Goal: Navigation & Orientation: Find specific page/section

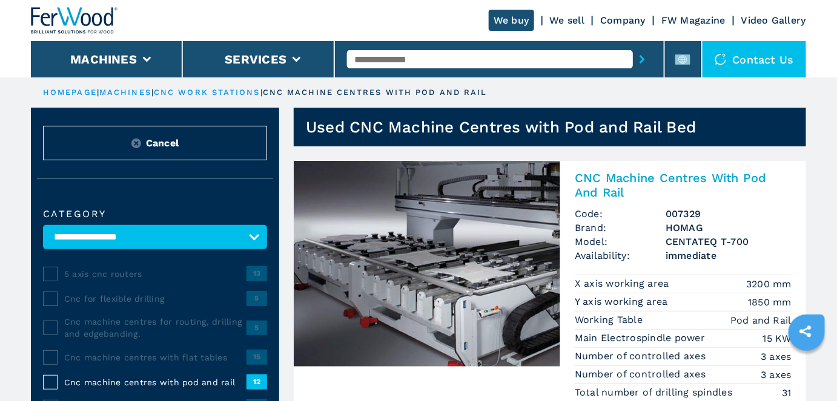
click at [509, 23] on link "We buy" at bounding box center [511, 20] width 45 height 21
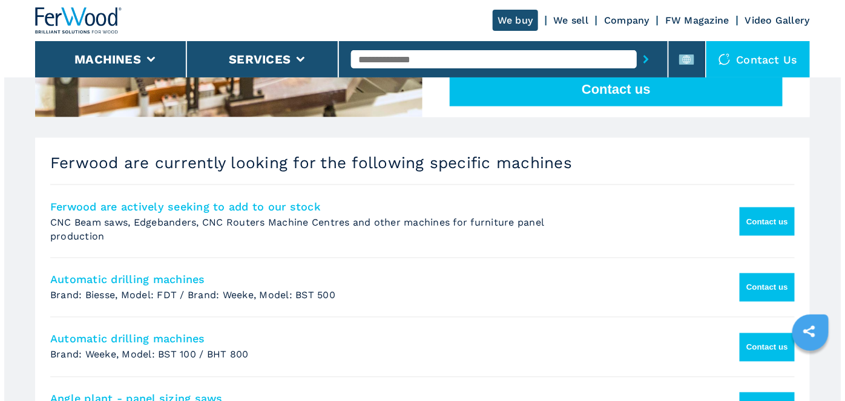
scroll to position [495, 0]
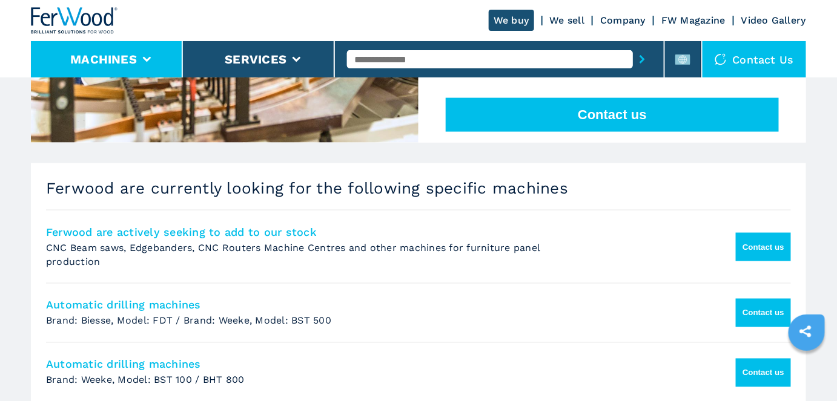
click at [105, 55] on button "Machines" at bounding box center [103, 59] width 67 height 15
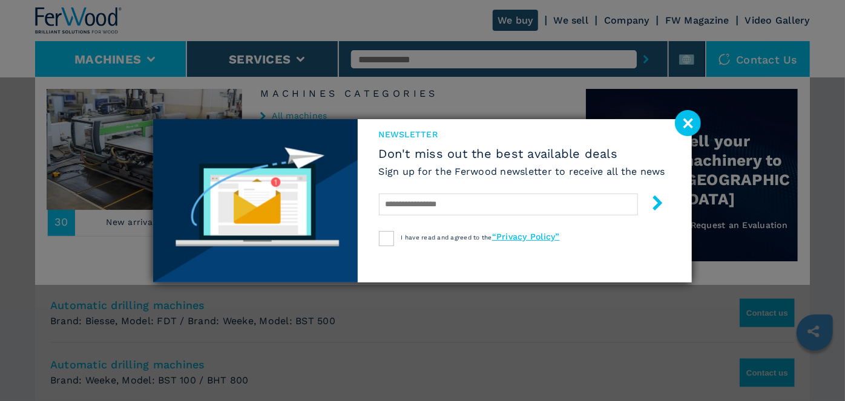
click at [685, 124] on image at bounding box center [688, 123] width 26 height 26
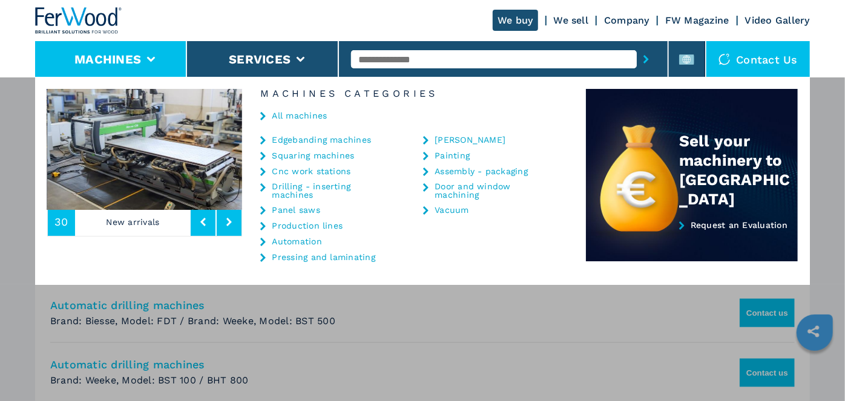
click at [313, 169] on link "Cnc work stations" at bounding box center [311, 171] width 79 height 8
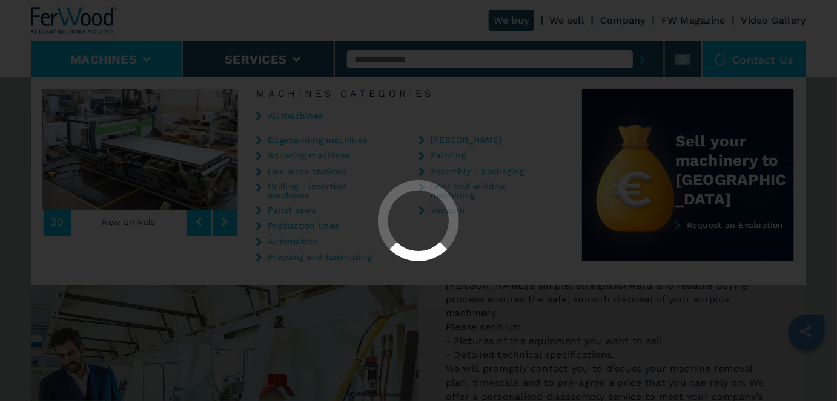
select select "**********"
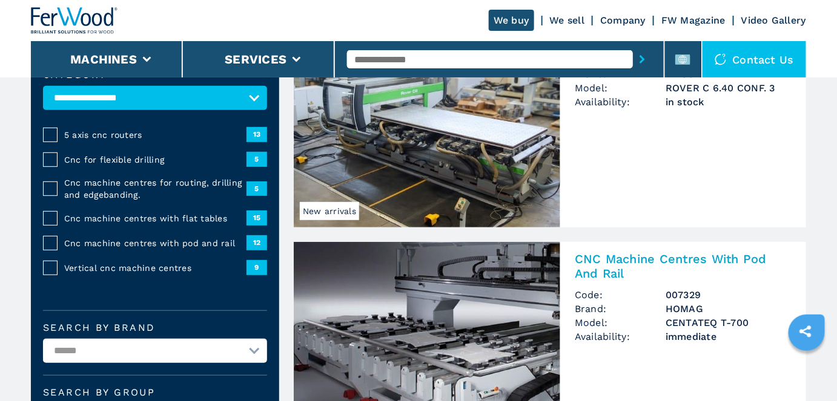
scroll to position [165, 0]
